Goal: Check status: Check status

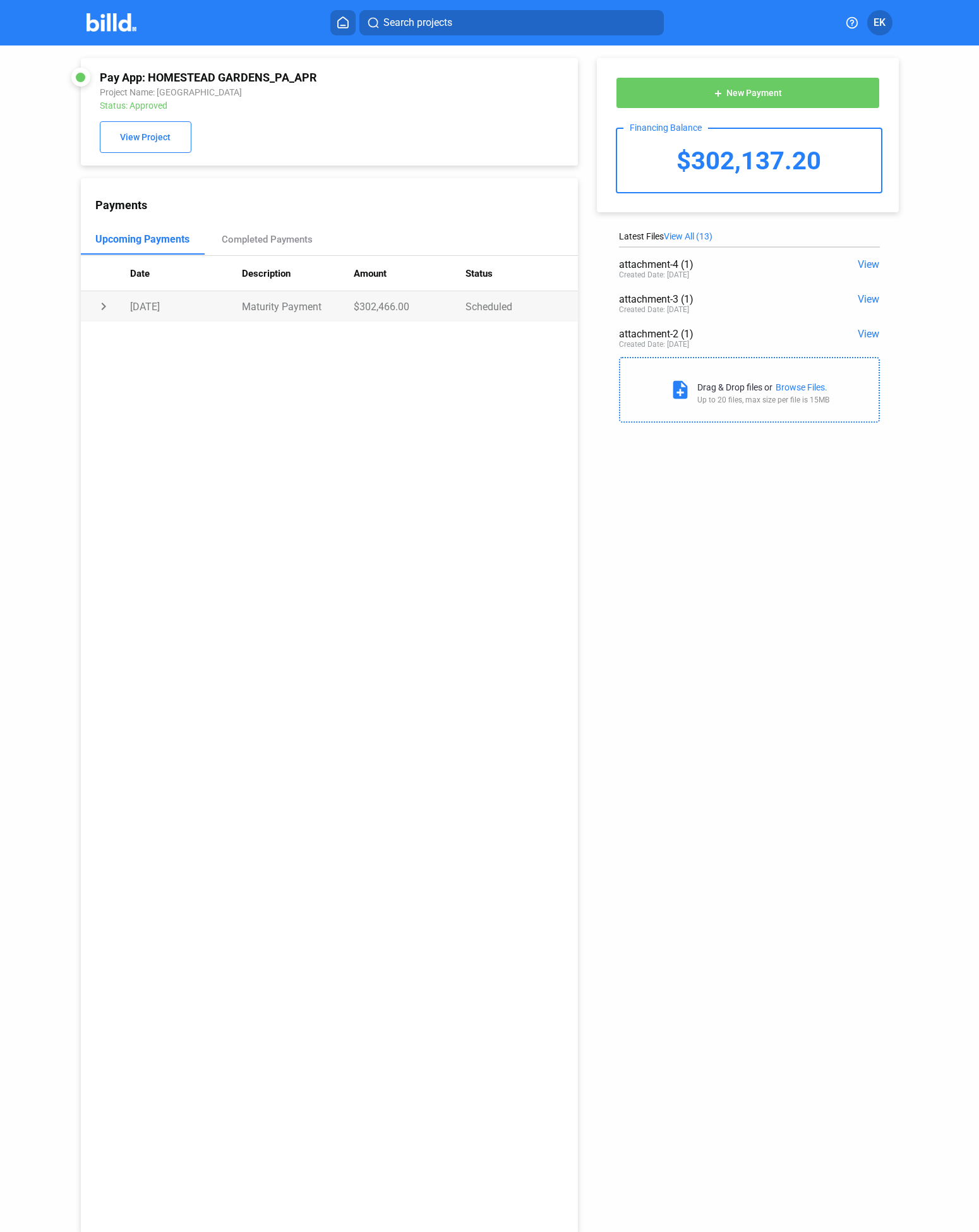
click at [344, 303] on td "Maturity Payment" at bounding box center [298, 306] width 112 height 30
click at [264, 244] on div "Completed Payments" at bounding box center [267, 240] width 91 height 11
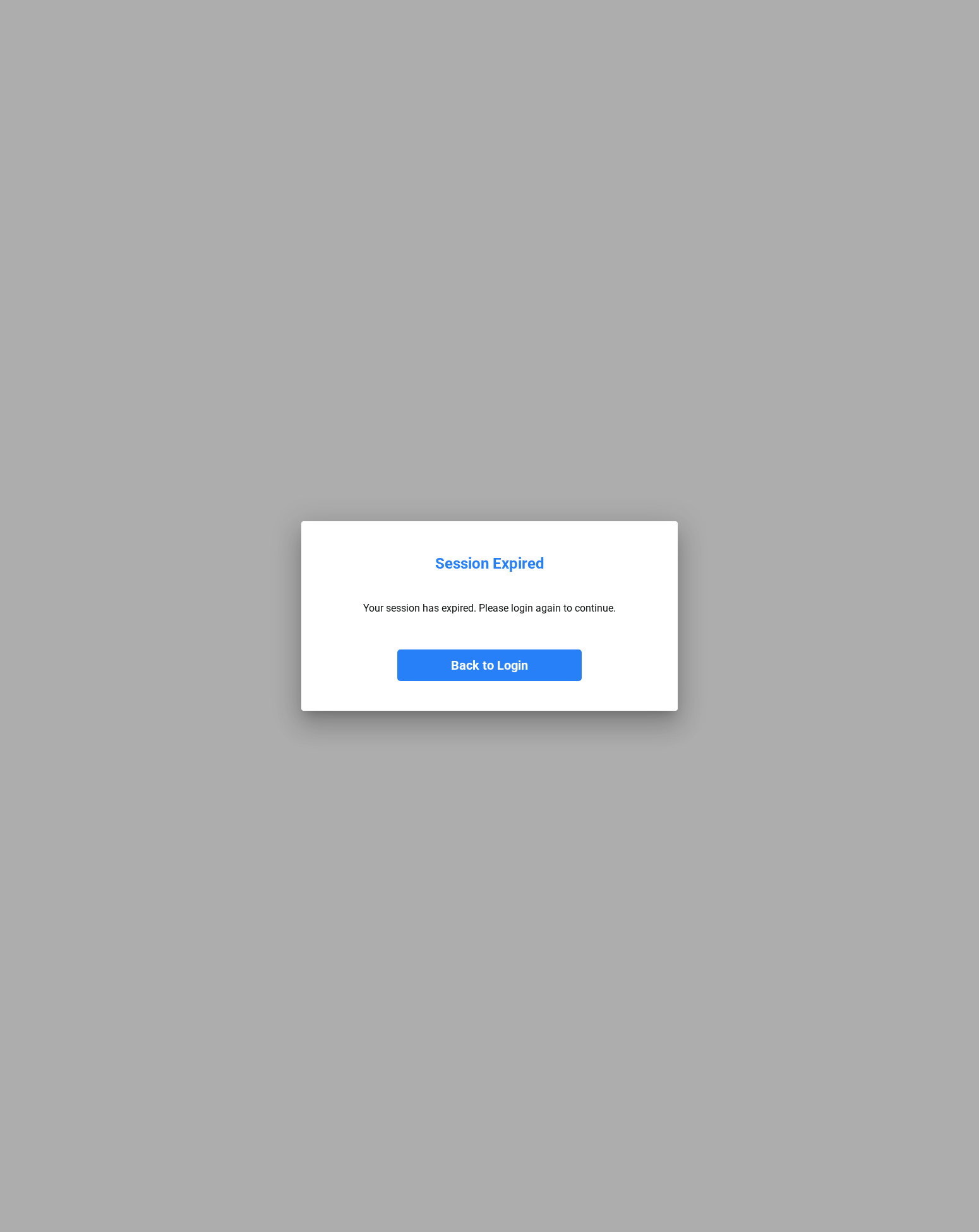
click at [474, 665] on button "Back to Login" at bounding box center [490, 666] width 185 height 32
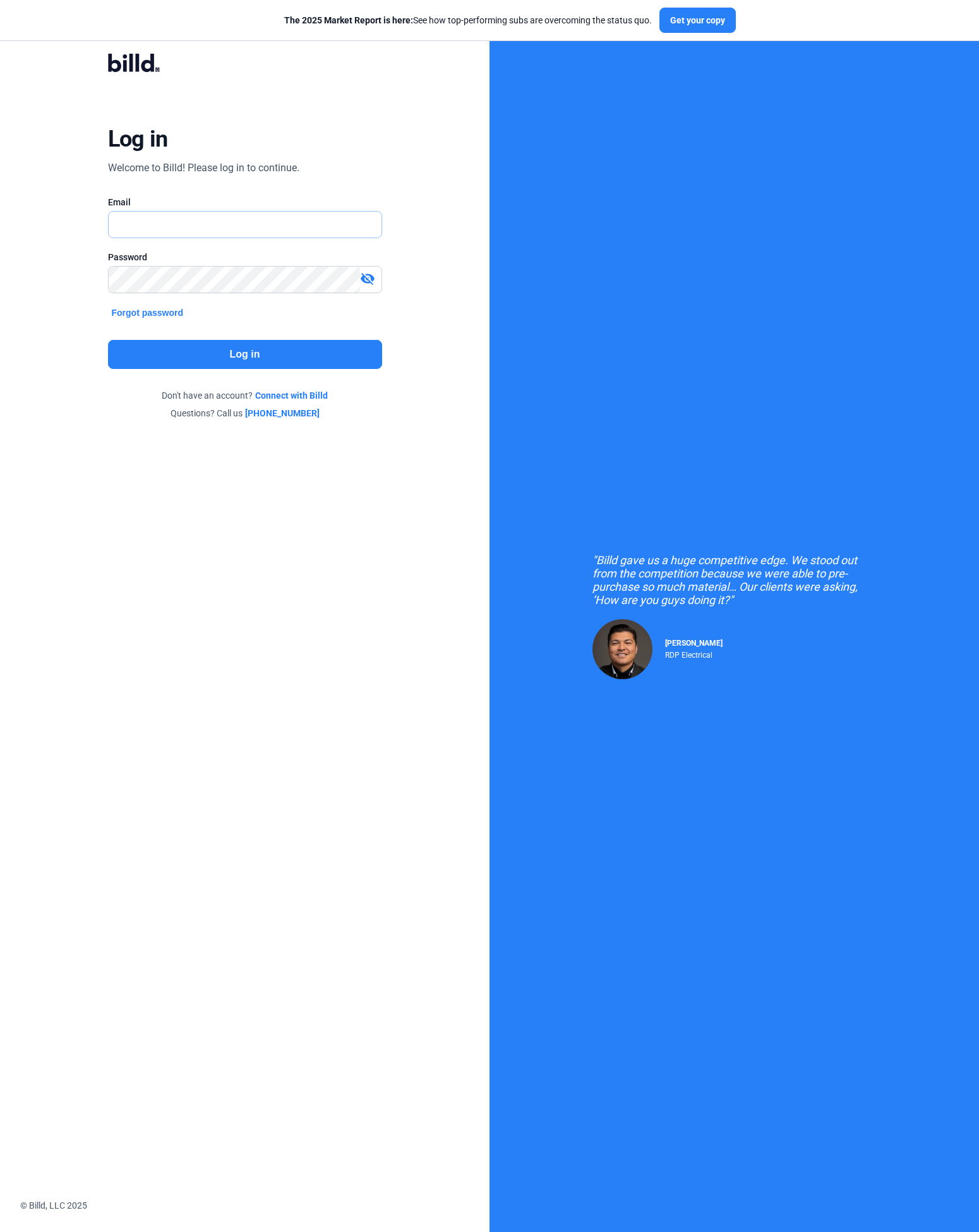
click at [257, 231] on input "text" at bounding box center [245, 225] width 273 height 26
type input "[PERSON_NAME][EMAIL_ADDRESS][DOMAIN_NAME]"
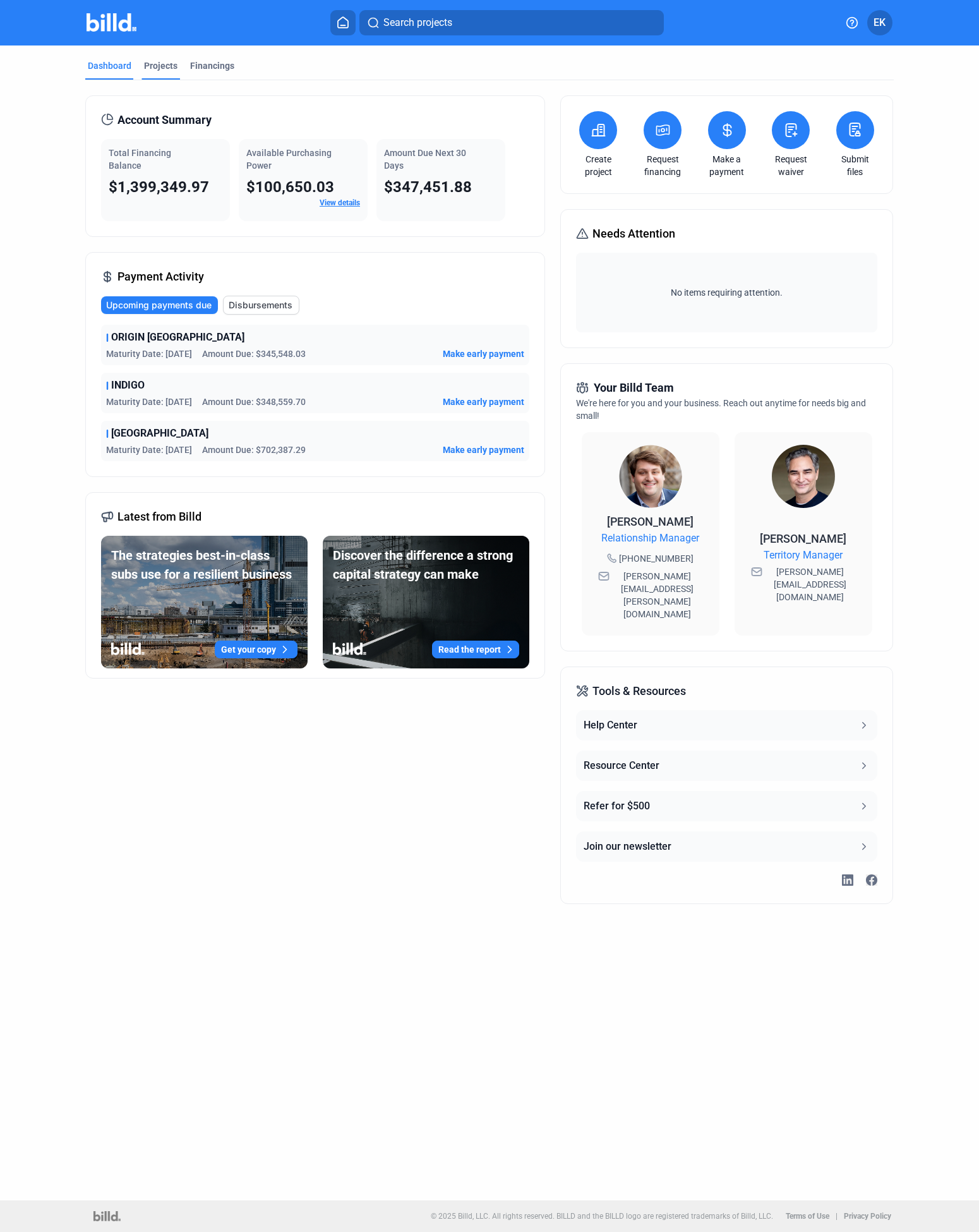
click at [169, 66] on div "Projects" at bounding box center [161, 66] width 33 height 13
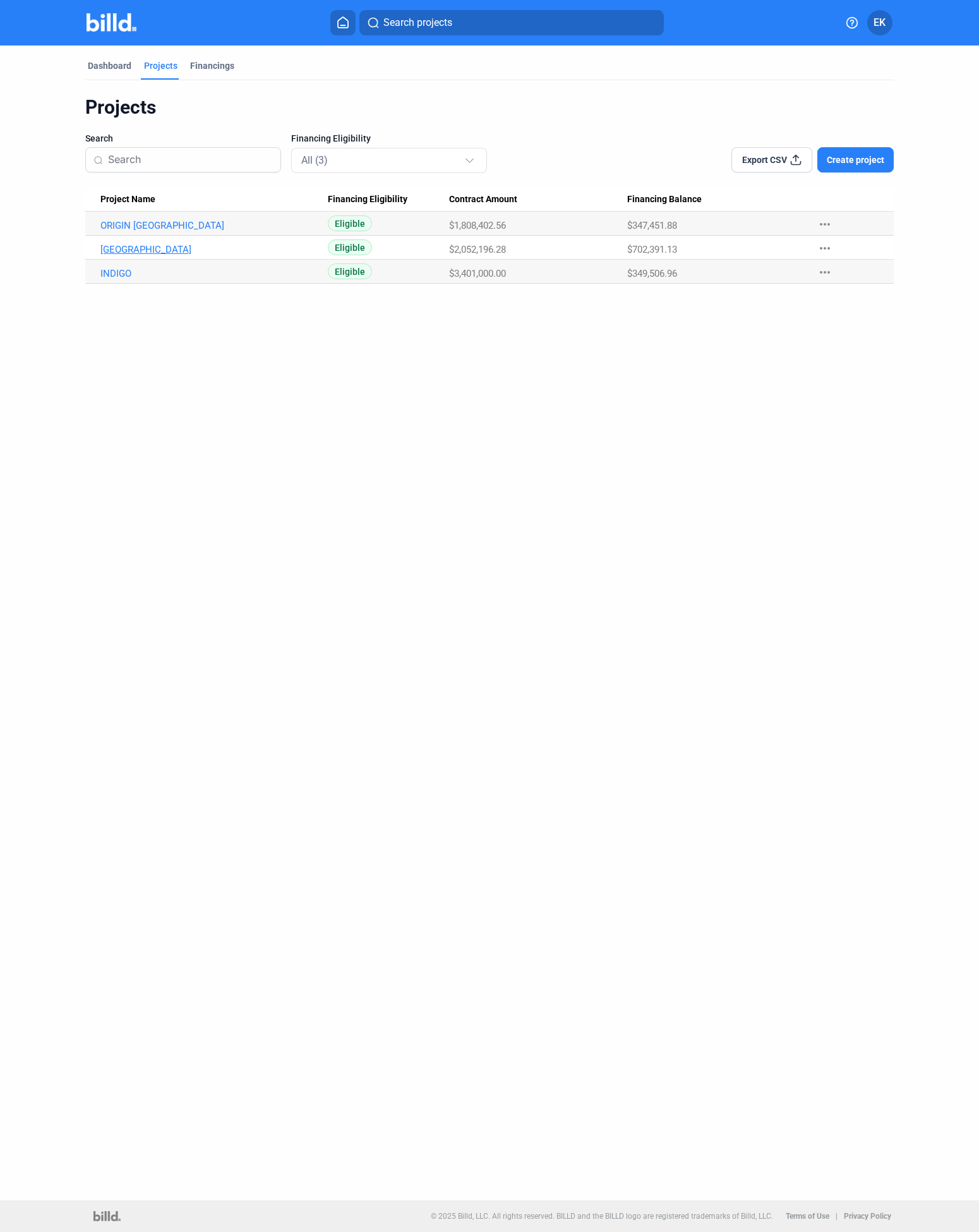
click at [159, 231] on link "HOMESTEAD GARDENS" at bounding box center [211, 225] width 221 height 11
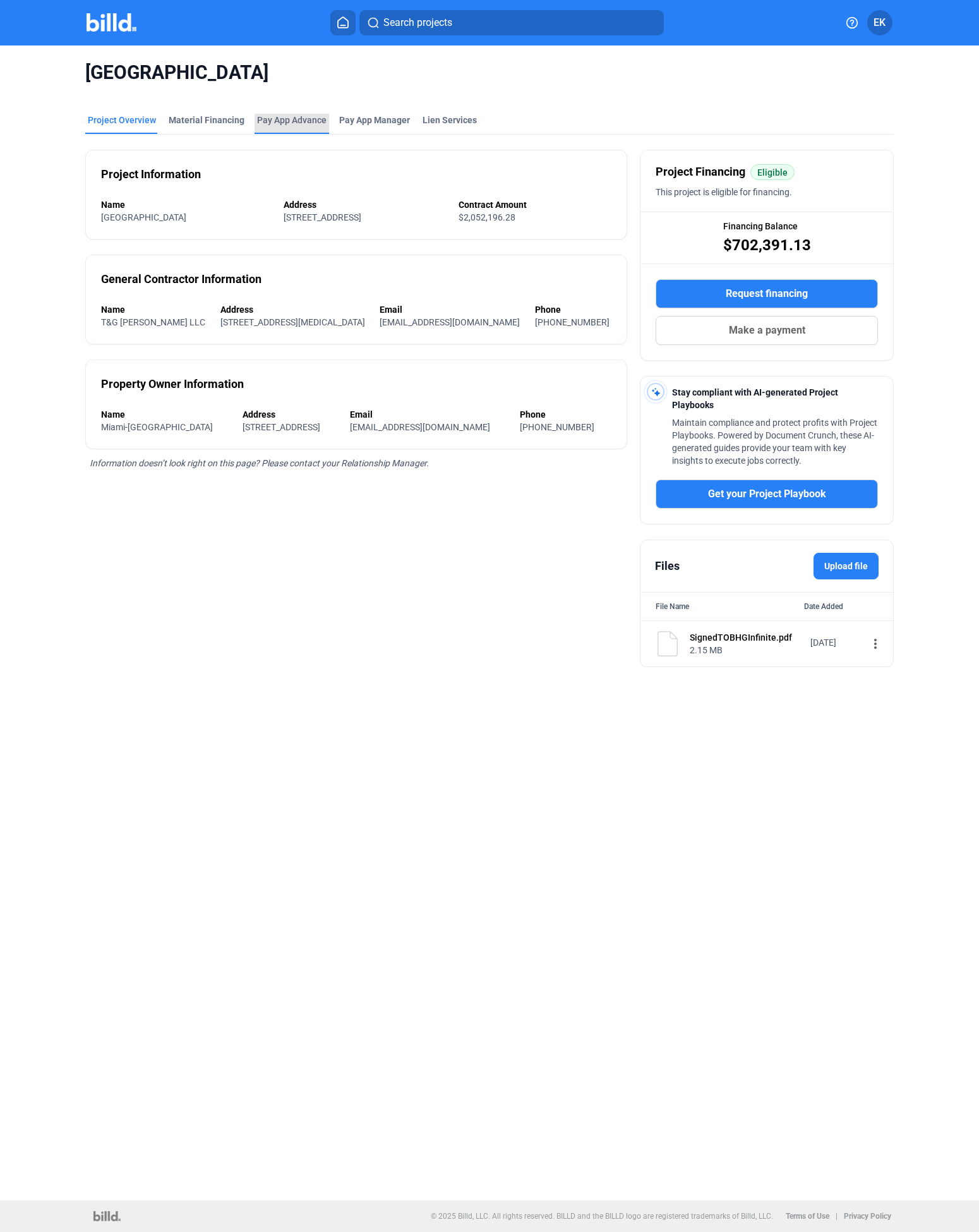
click at [287, 117] on div "Pay App Advance" at bounding box center [292, 120] width 70 height 13
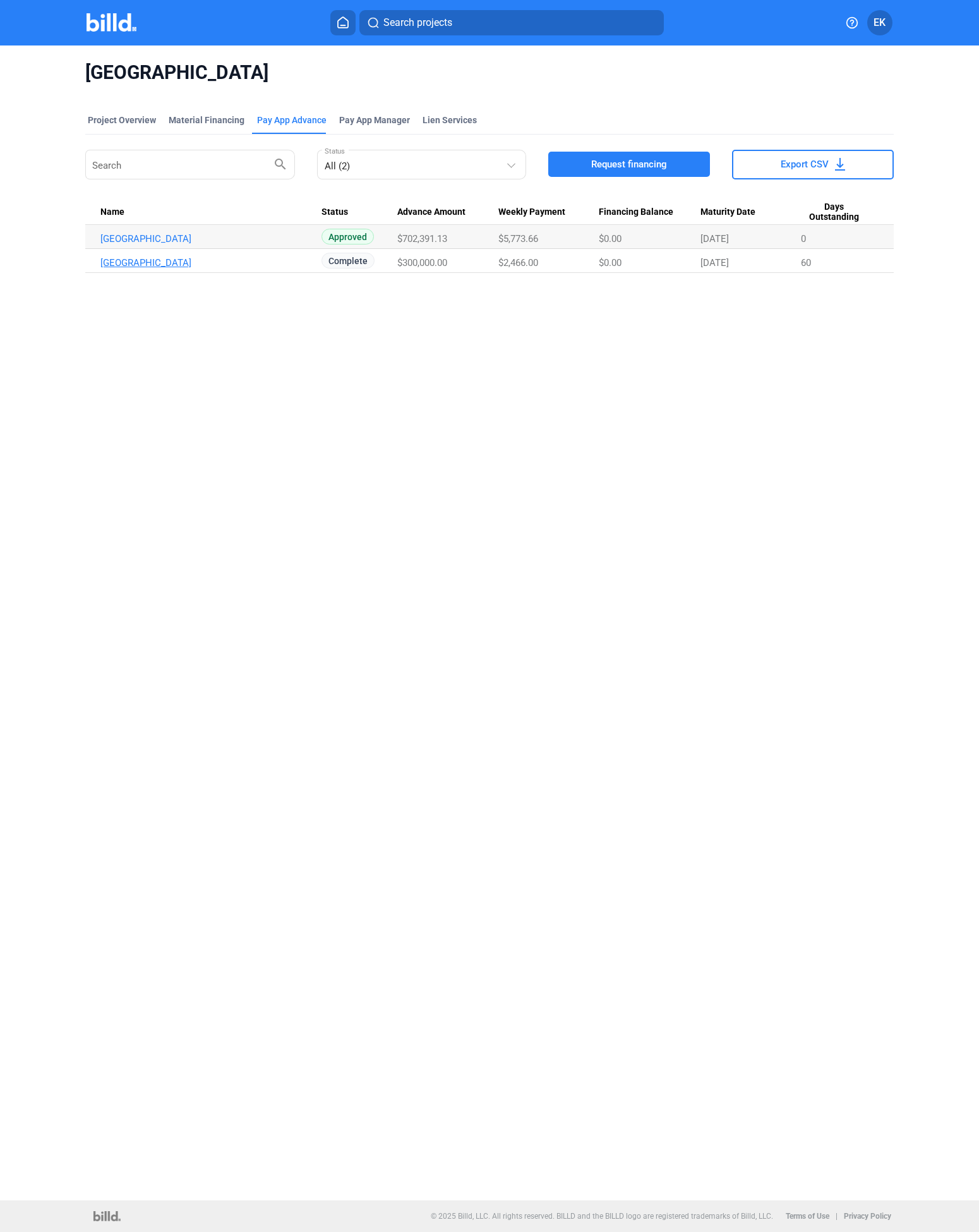
click at [197, 244] on link "HOMESTEAD GARDENS_PA_APR" at bounding box center [211, 239] width 221 height 11
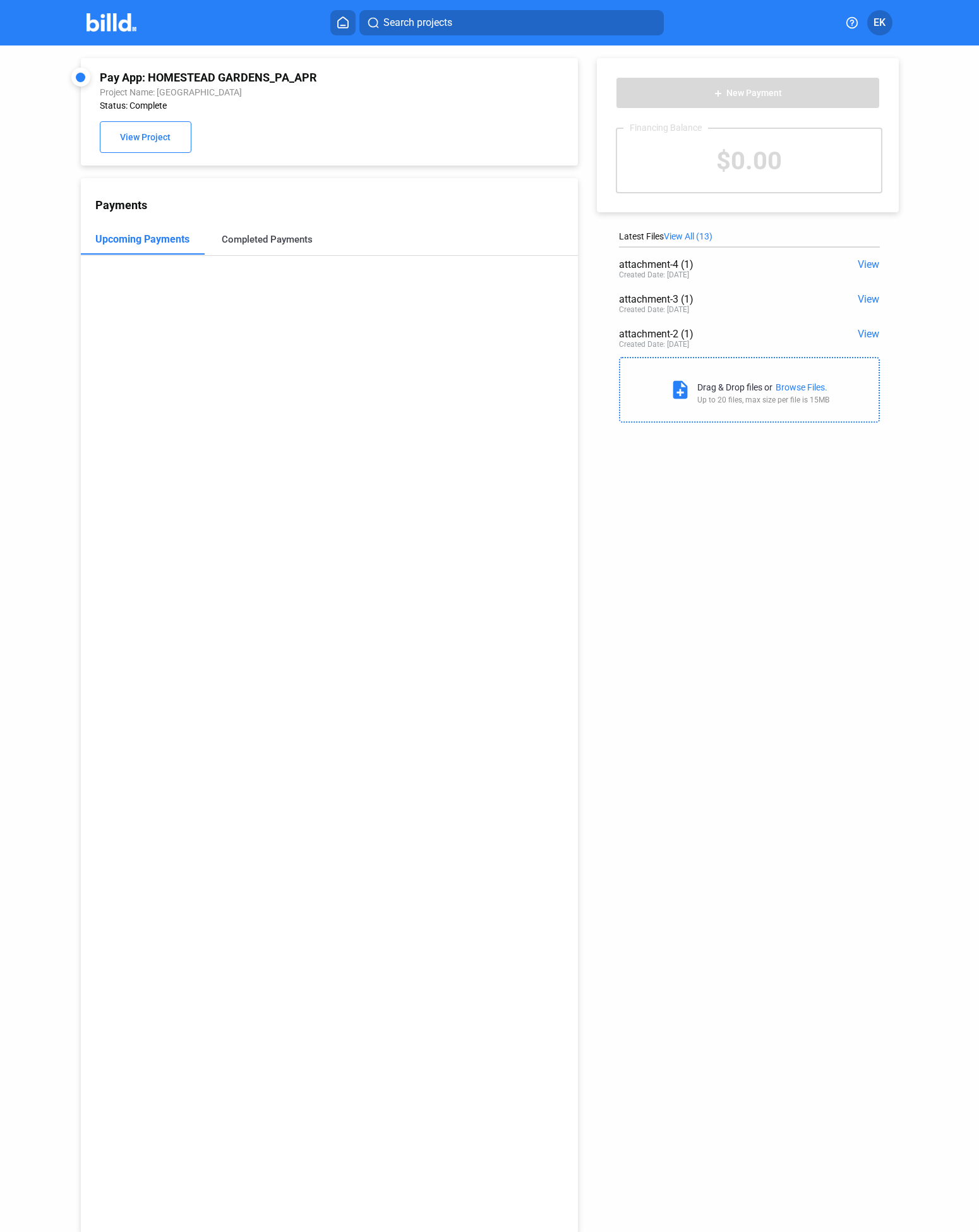
click at [271, 234] on div "Completed Payments" at bounding box center [267, 240] width 91 height 11
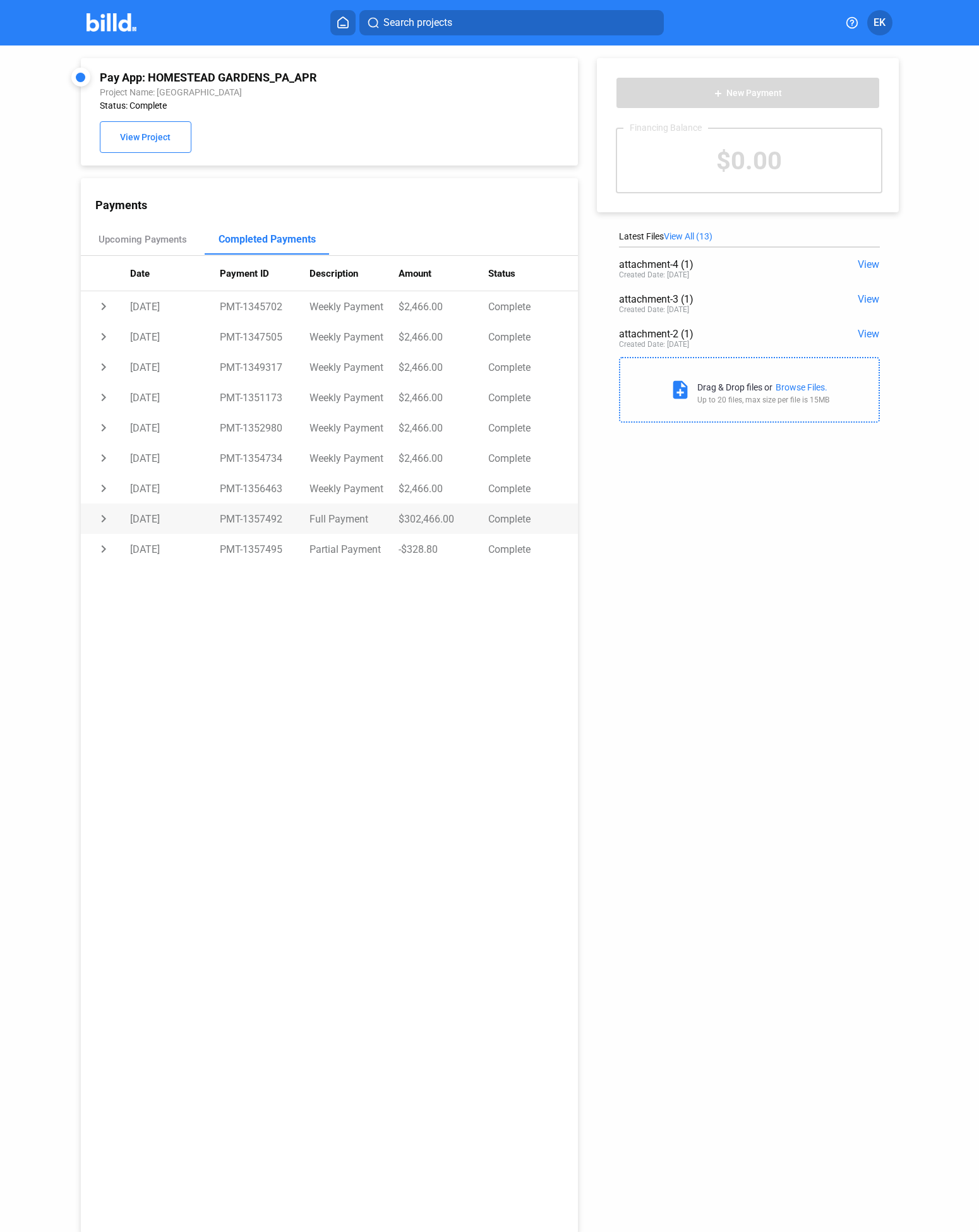
click at [102, 321] on td "chevron_right" at bounding box center [106, 306] width 50 height 30
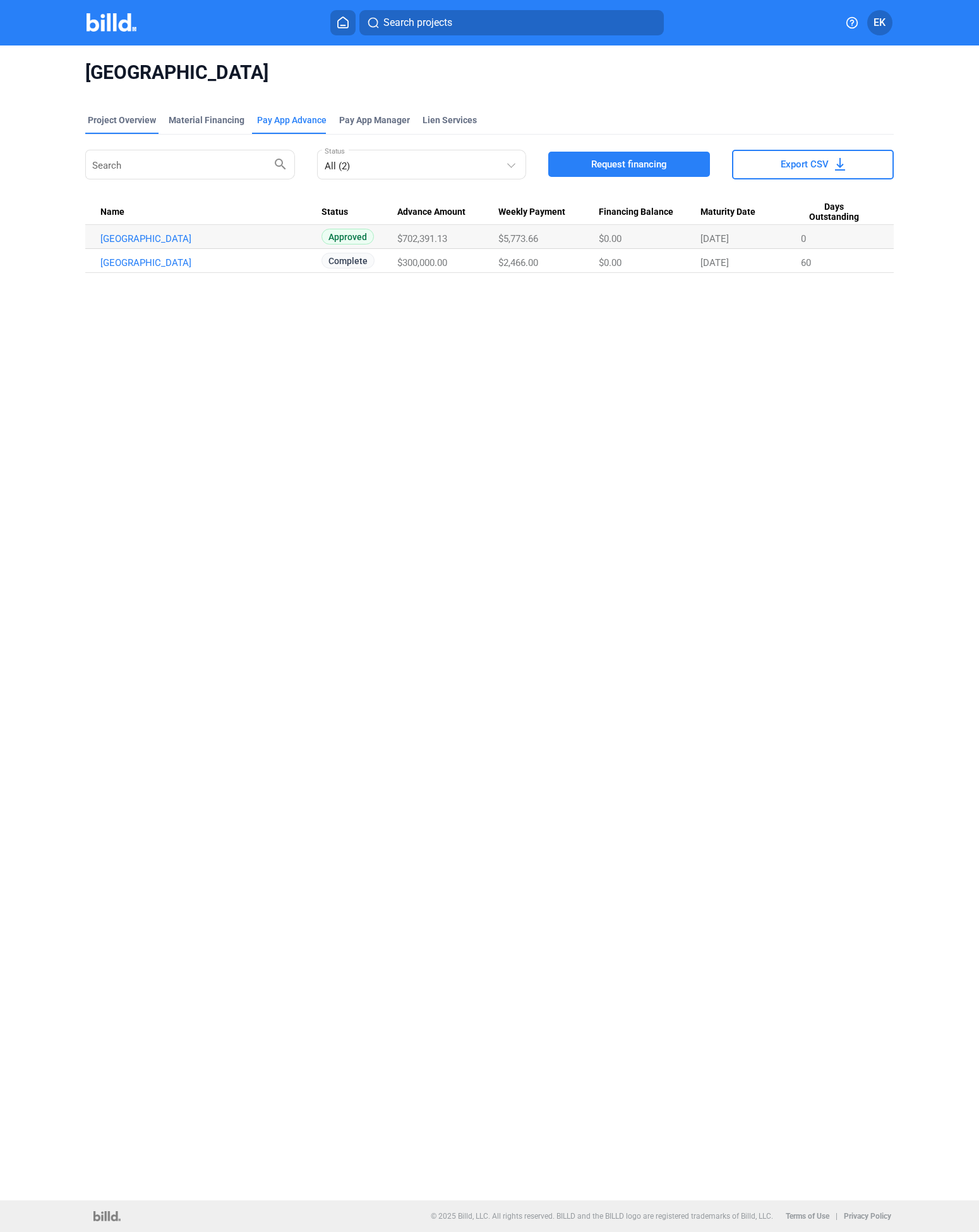
click at [121, 117] on div "Project Overview" at bounding box center [122, 120] width 68 height 13
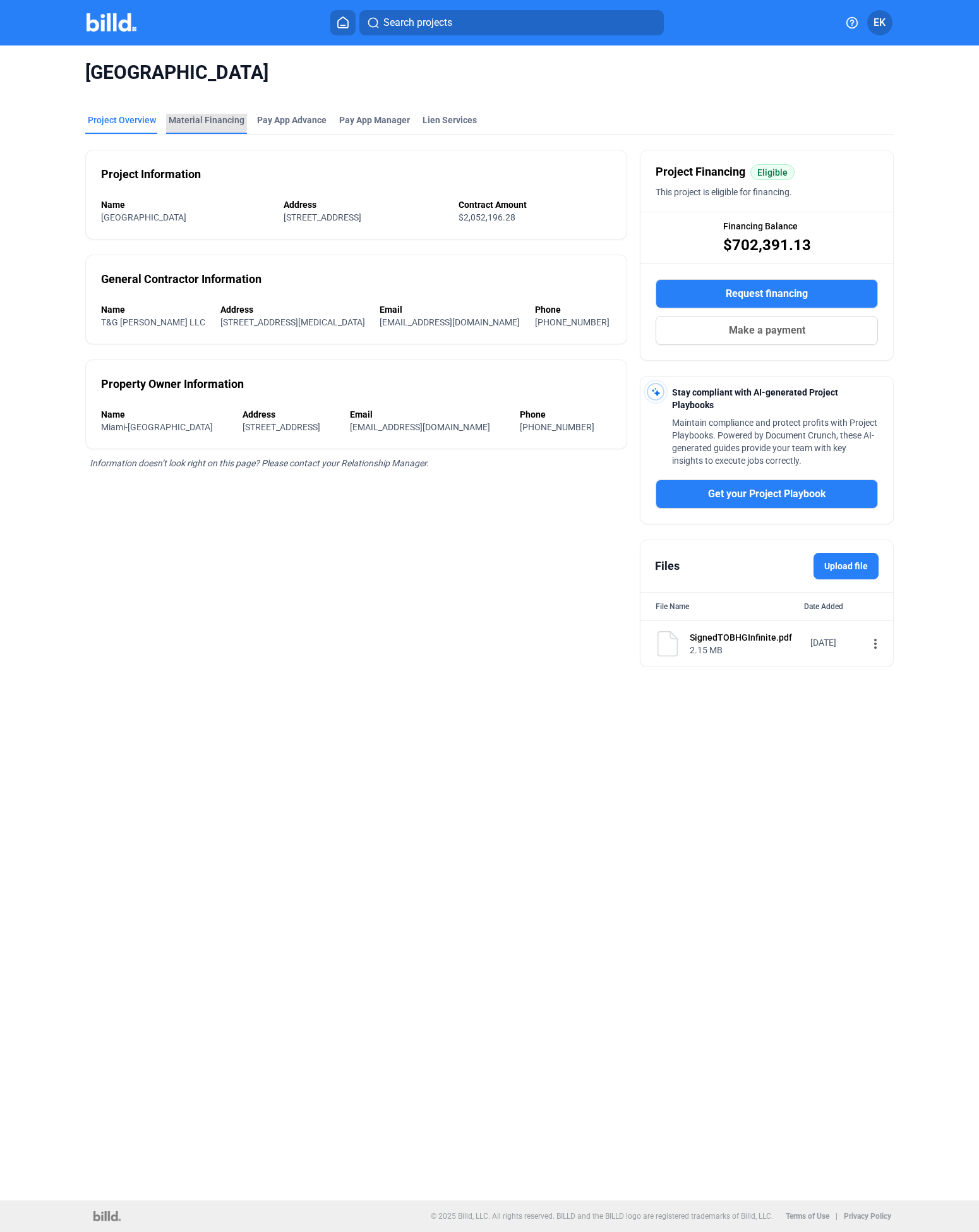
click at [202, 113] on div "Material Financing" at bounding box center [207, 120] width 76 height 13
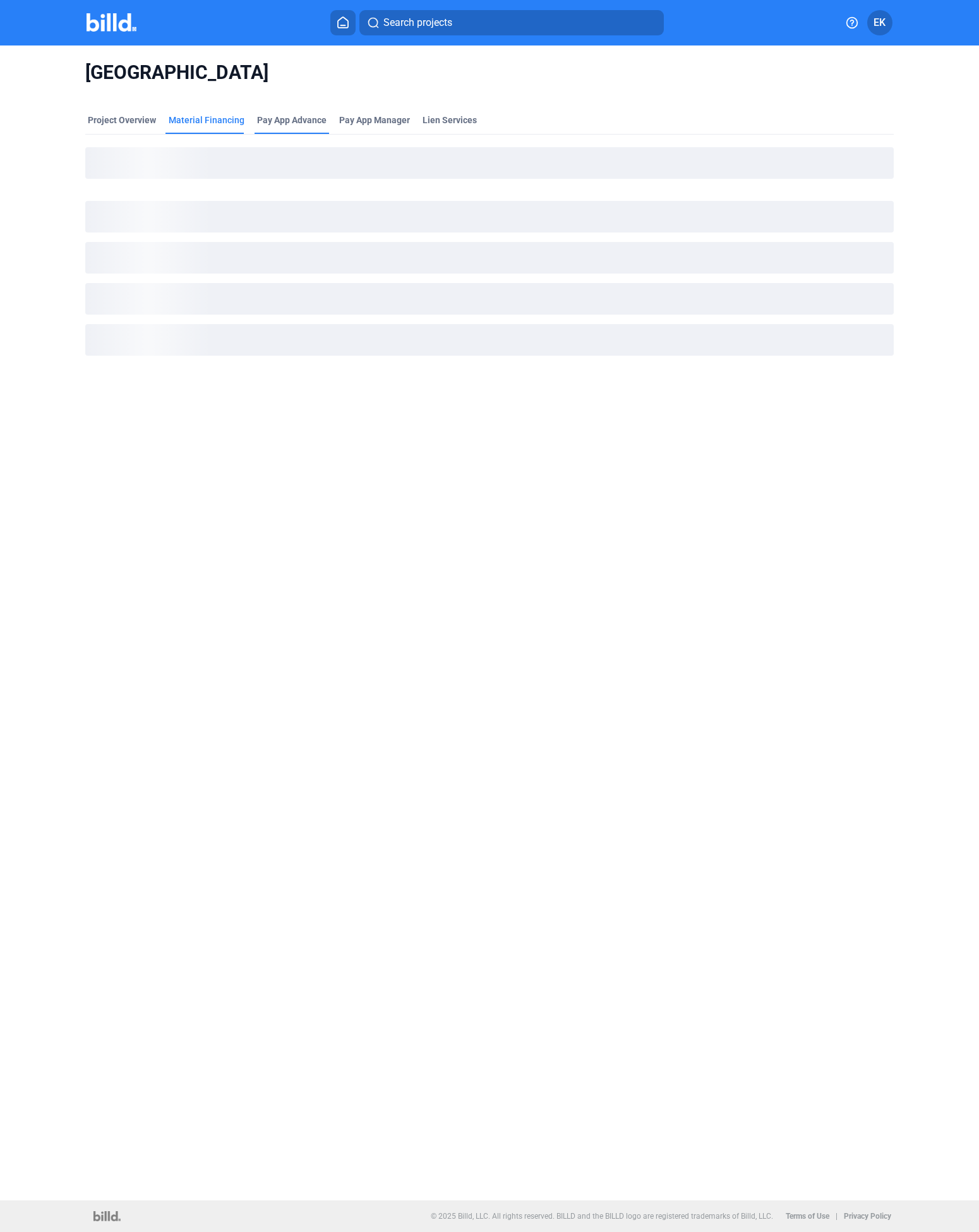
click at [290, 115] on div "Pay App Advance" at bounding box center [292, 120] width 70 height 13
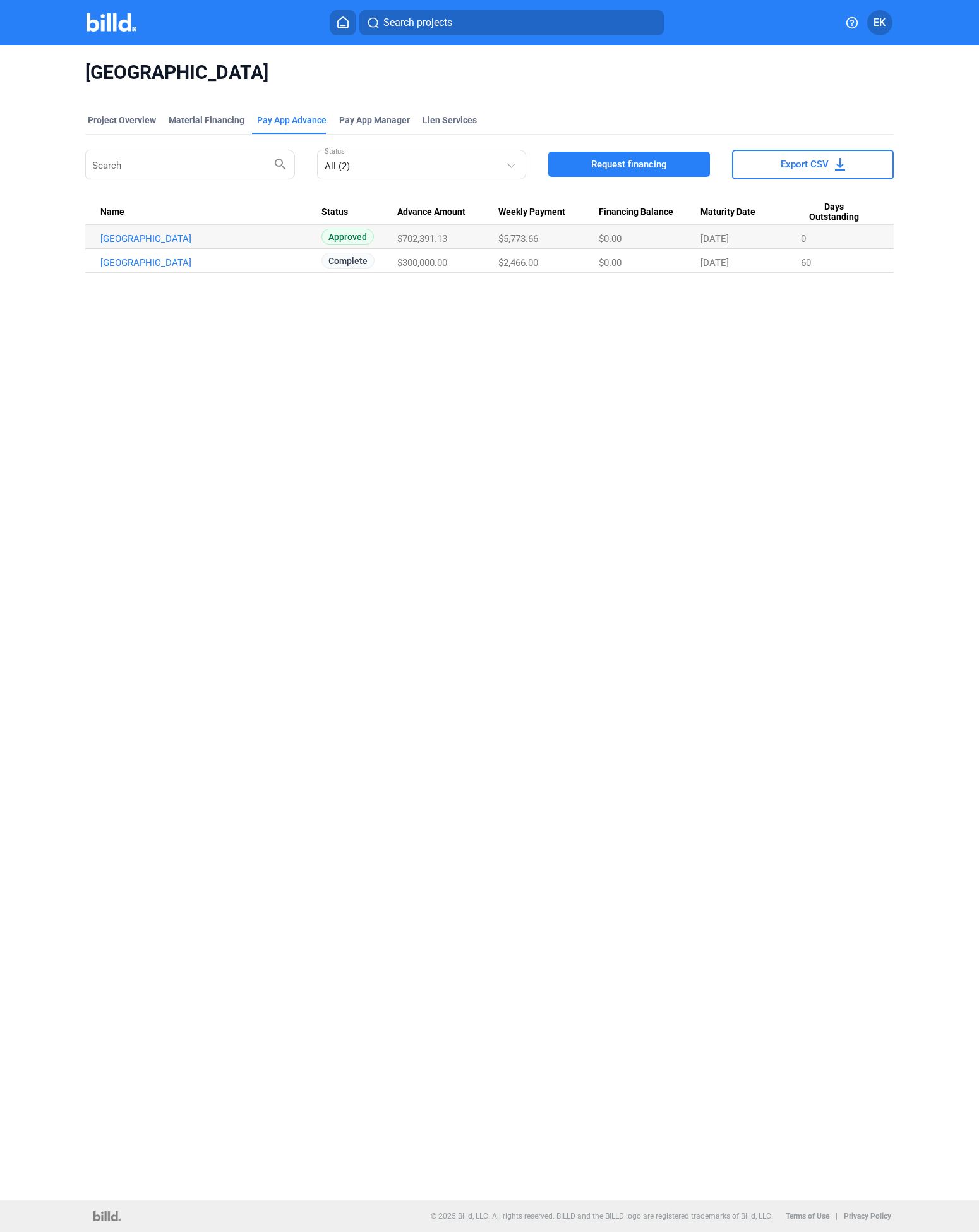
click at [107, 21] on img at bounding box center [111, 22] width 50 height 18
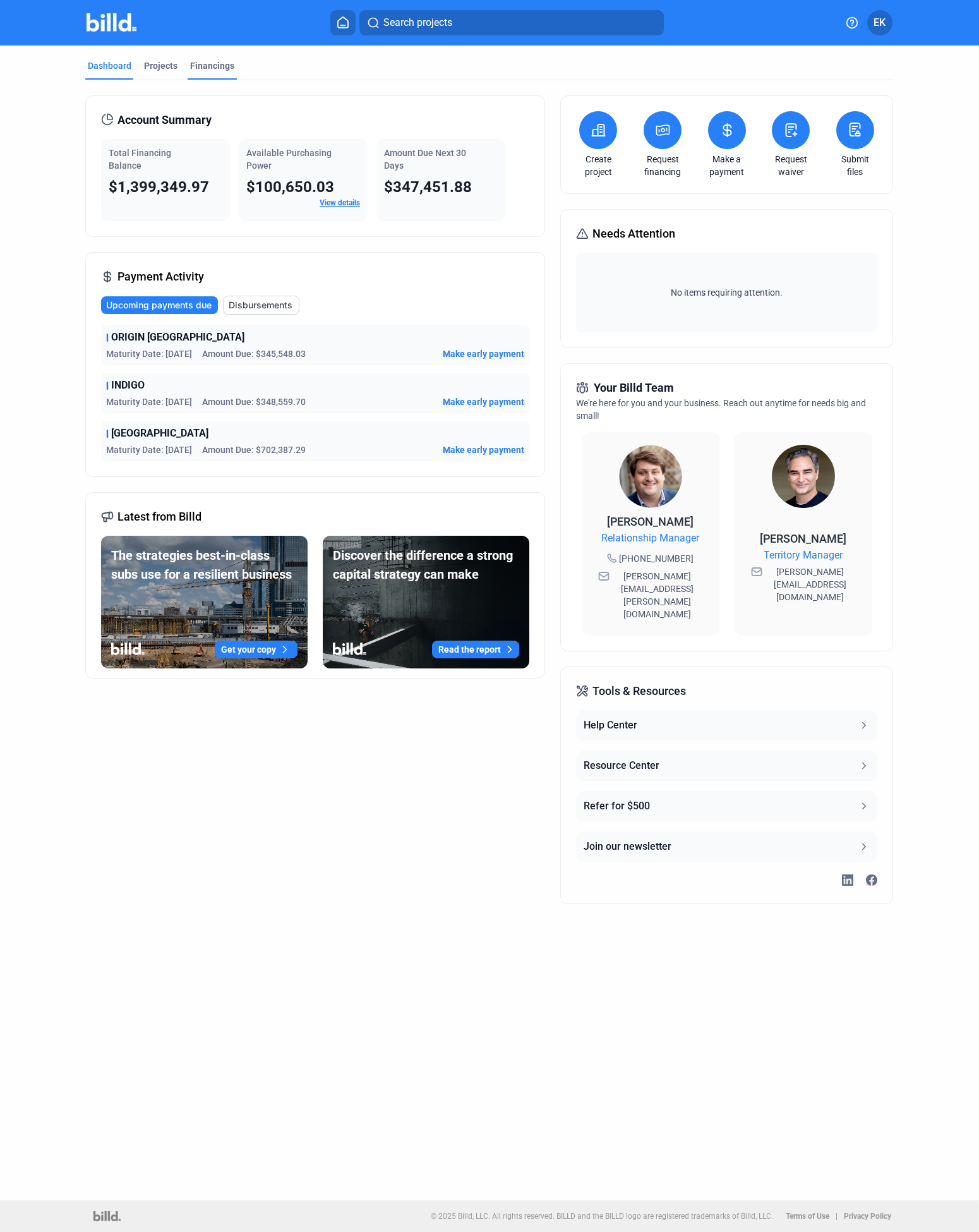
click at [215, 71] on div "Financings" at bounding box center [213, 66] width 44 height 13
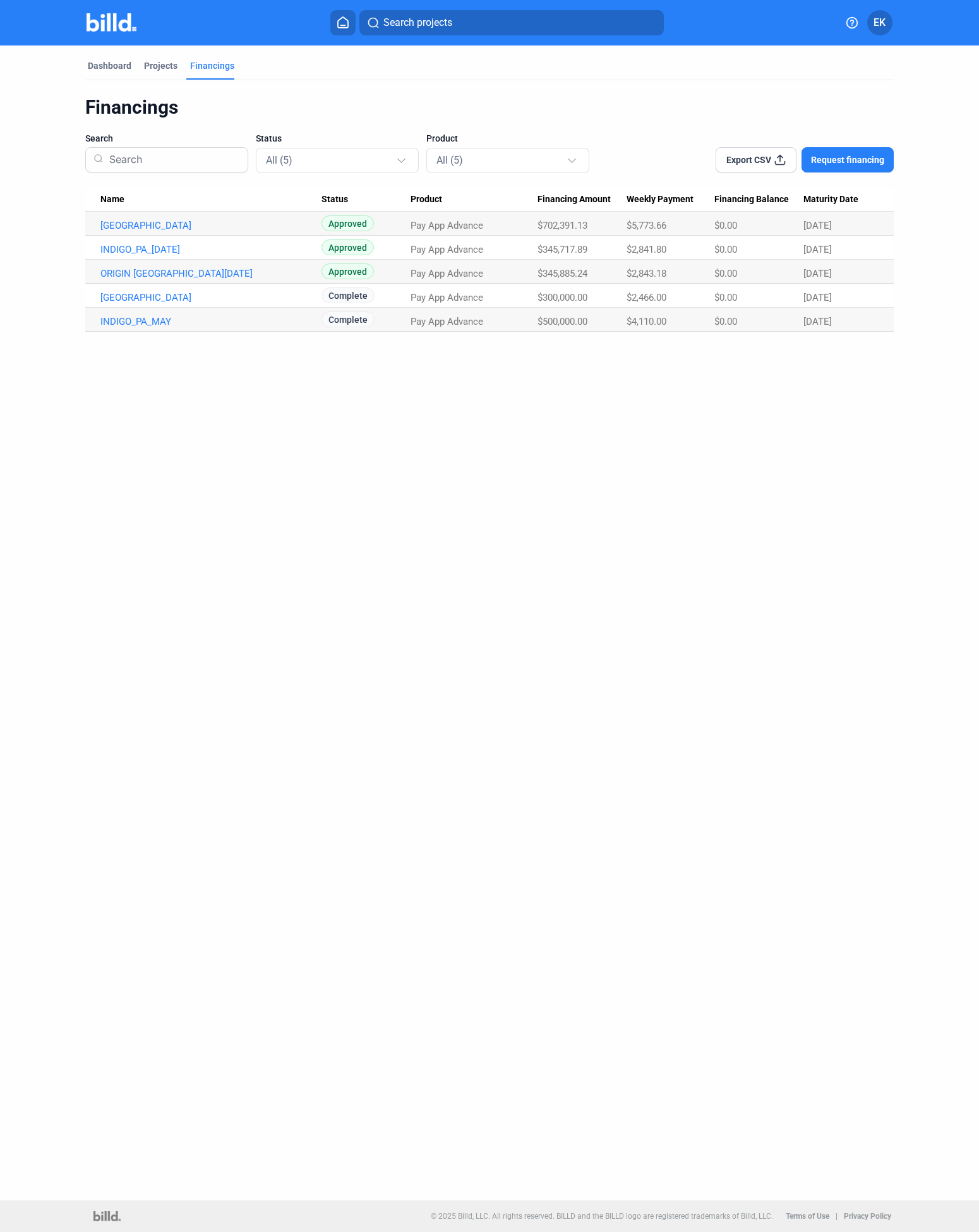
click at [336, 296] on span "Complete" at bounding box center [347, 295] width 53 height 16
click at [223, 231] on link "HOMESTEAD GARDENS_PA_APR" at bounding box center [211, 225] width 221 height 11
